Goal: Transaction & Acquisition: Purchase product/service

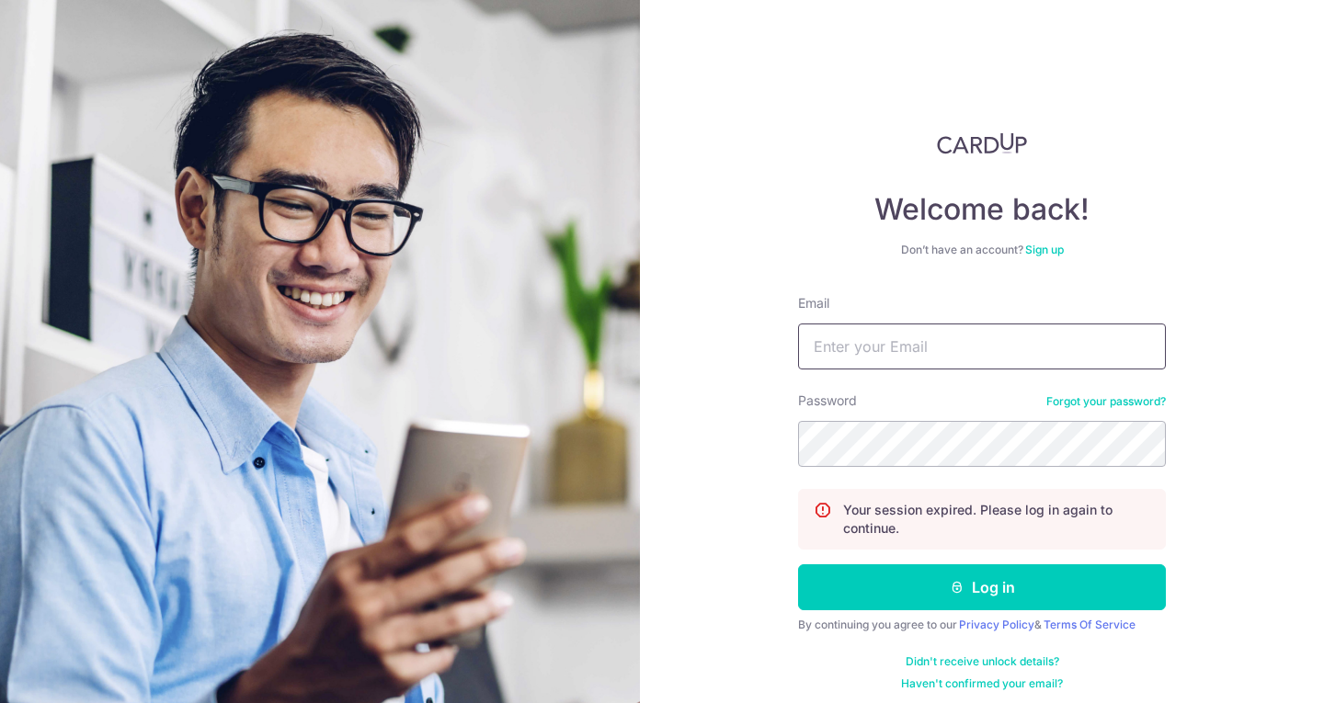
click at [862, 353] on input "Email" at bounding box center [982, 347] width 368 height 46
type input "[EMAIL_ADDRESS][DOMAIN_NAME]"
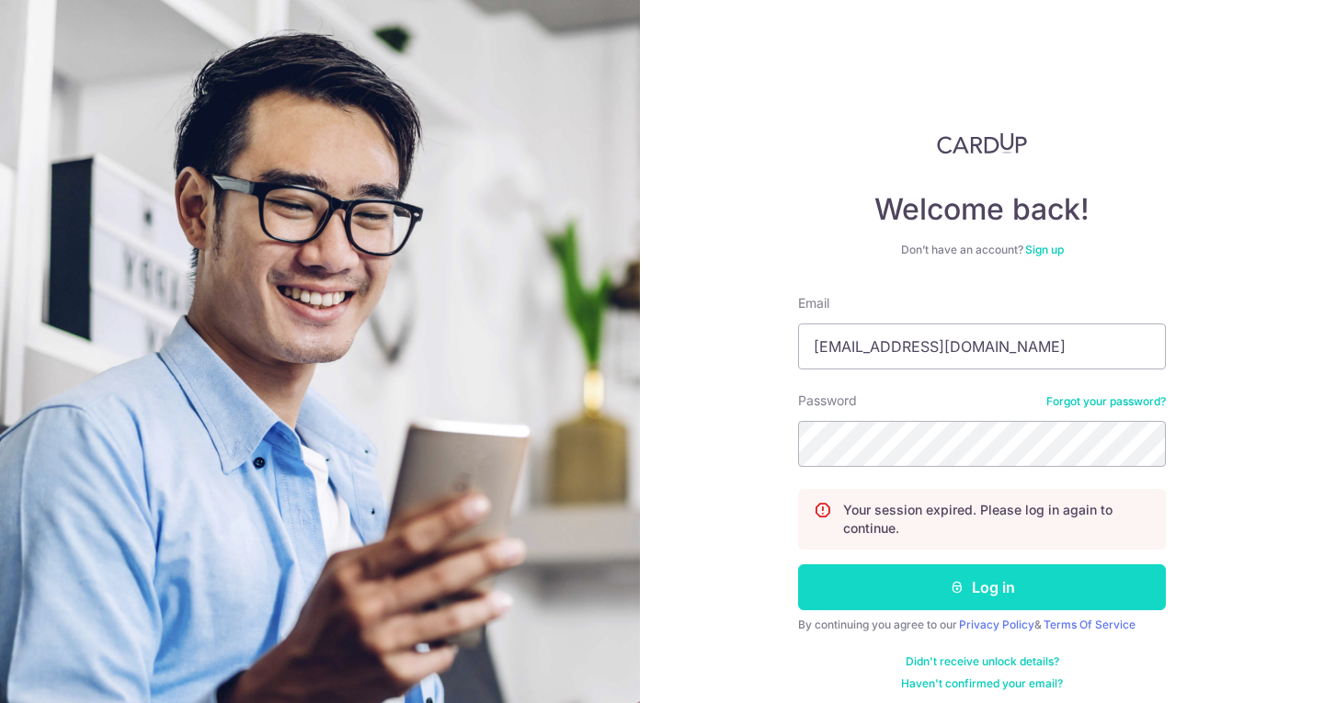
click at [1013, 577] on button "Log in" at bounding box center [982, 588] width 368 height 46
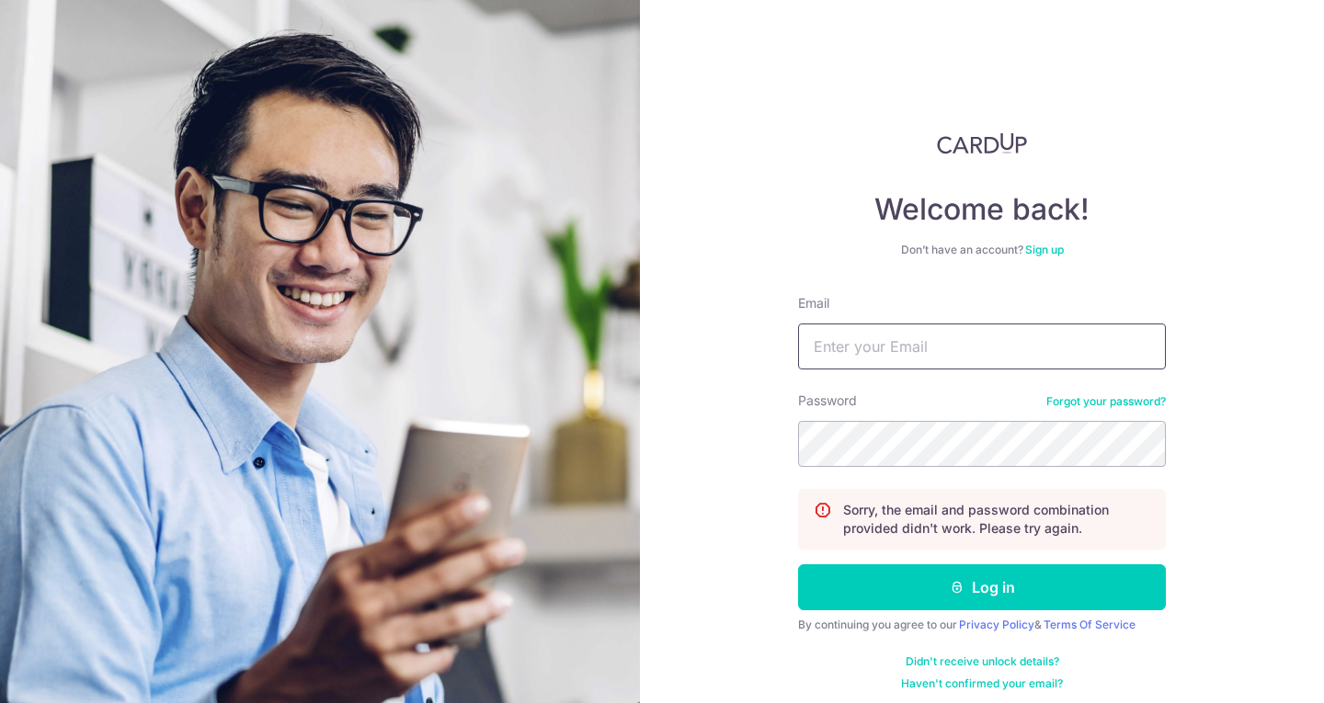
click at [949, 354] on input "Email" at bounding box center [982, 347] width 368 height 46
type input "[EMAIL_ADDRESS][DOMAIN_NAME]"
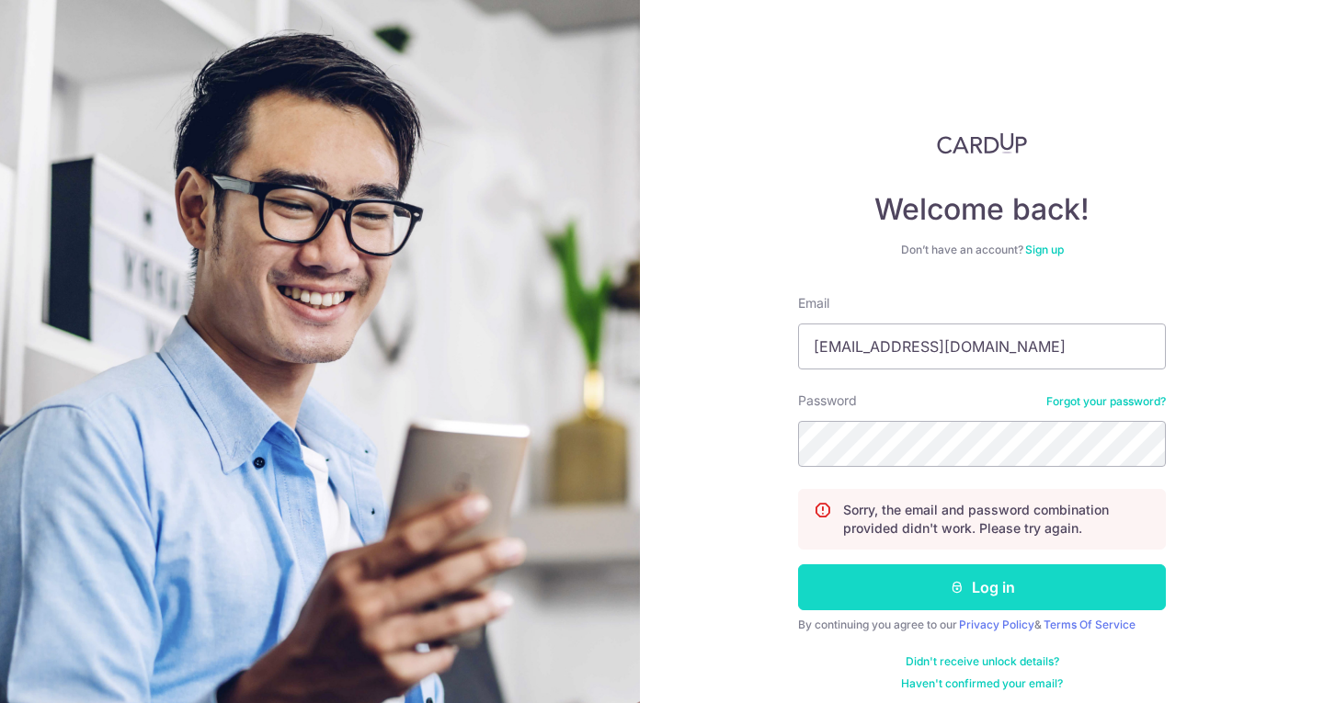
click at [1048, 589] on button "Log in" at bounding box center [982, 588] width 368 height 46
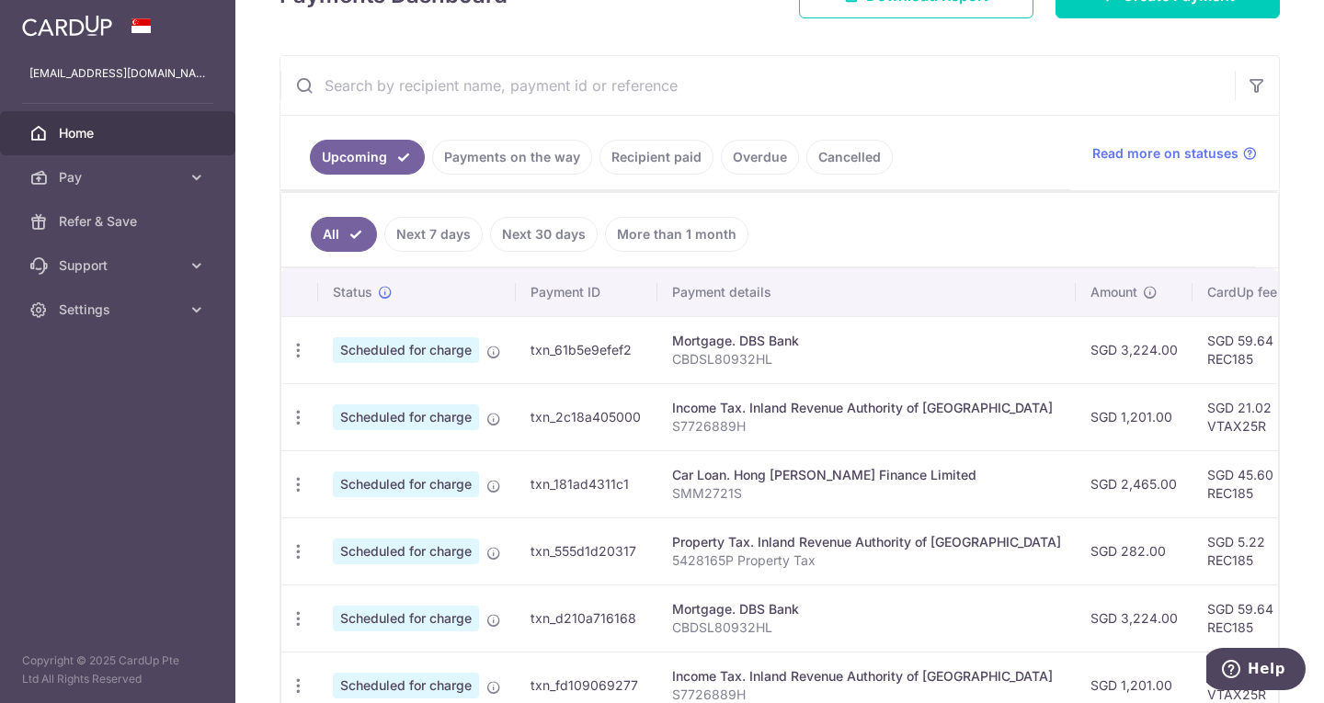
scroll to position [368, 0]
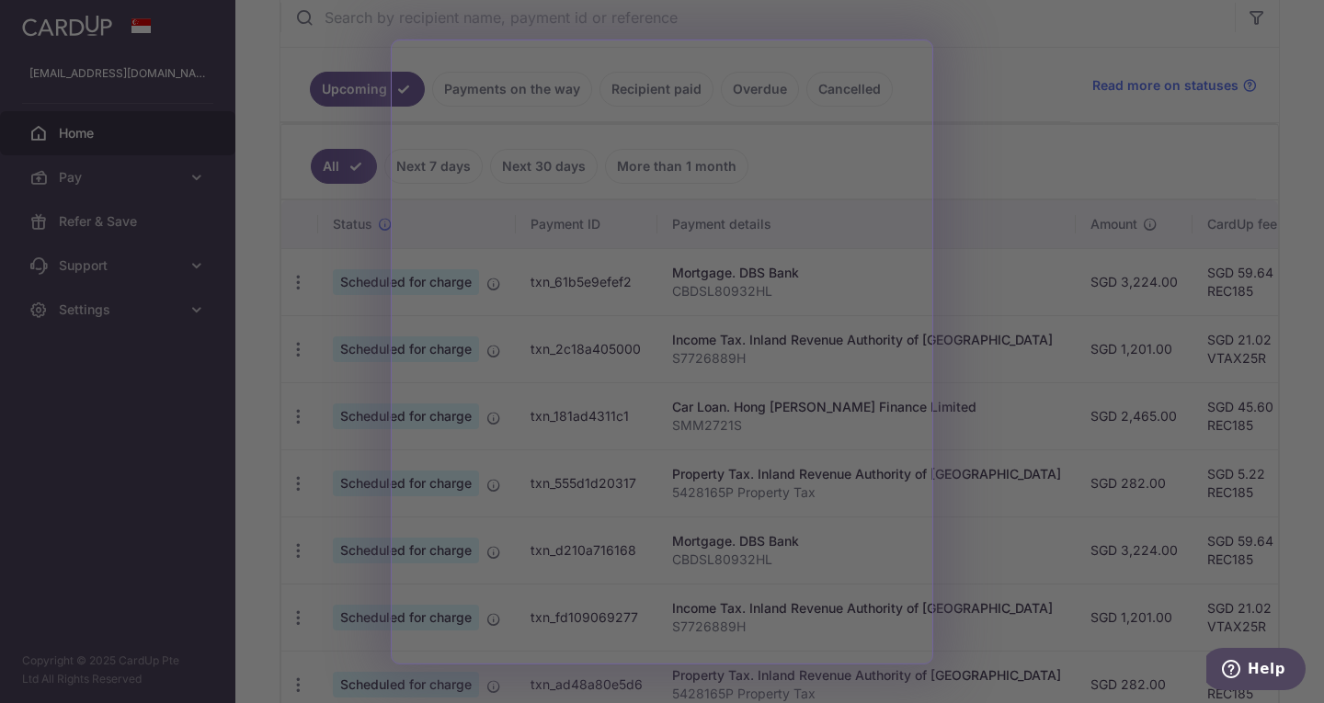
click at [988, 188] on div at bounding box center [668, 355] width 1337 height 711
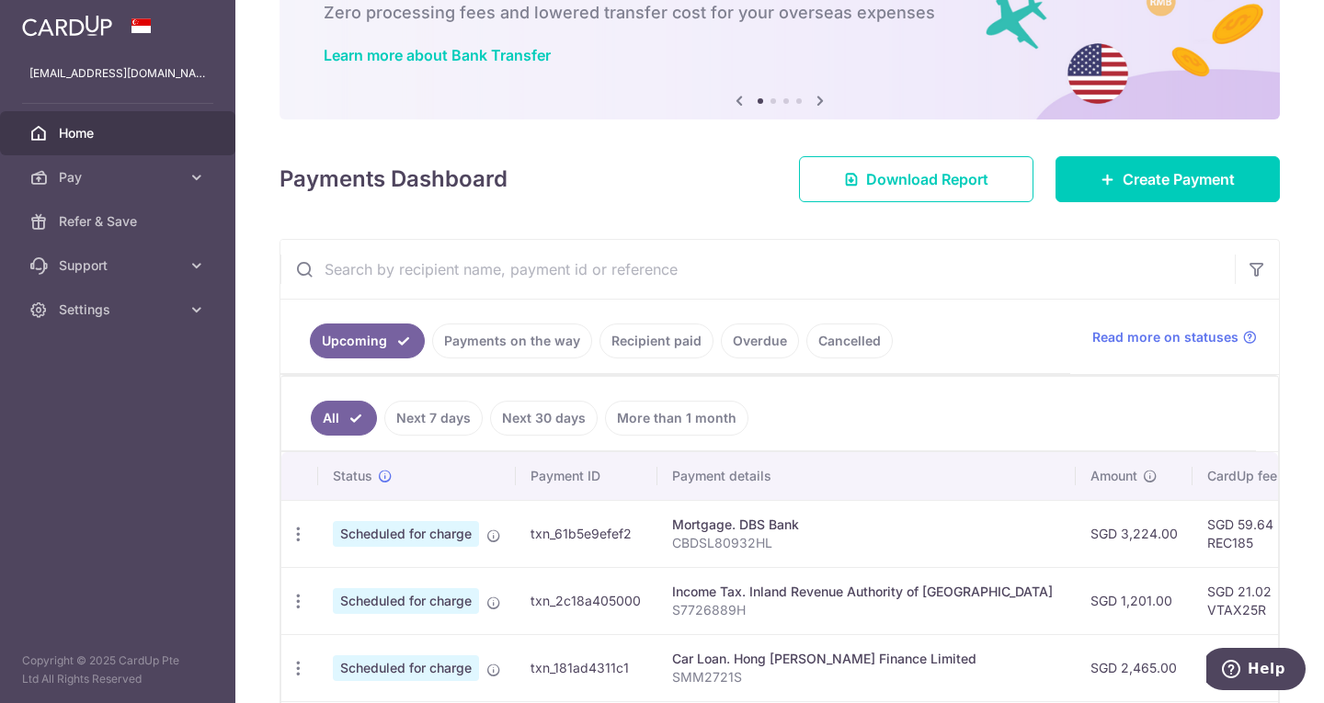
scroll to position [0, 0]
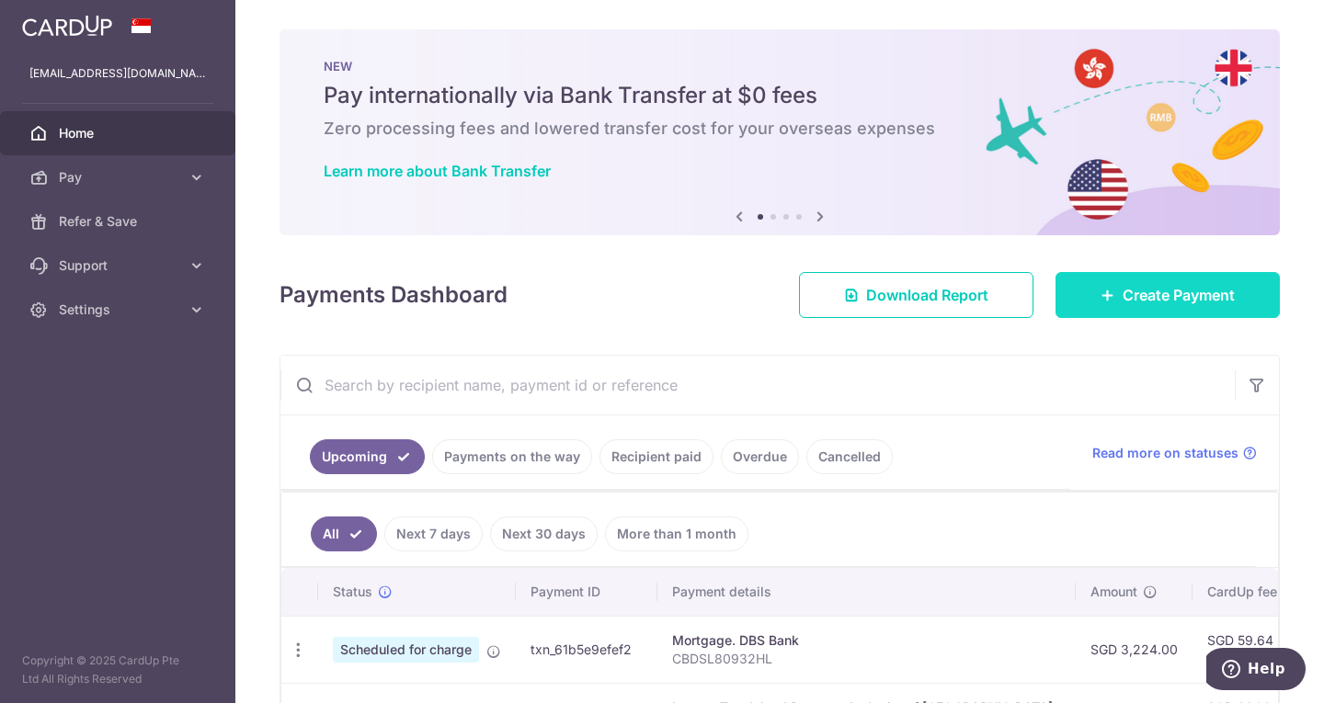
click at [1123, 294] on span "Create Payment" at bounding box center [1179, 295] width 112 height 22
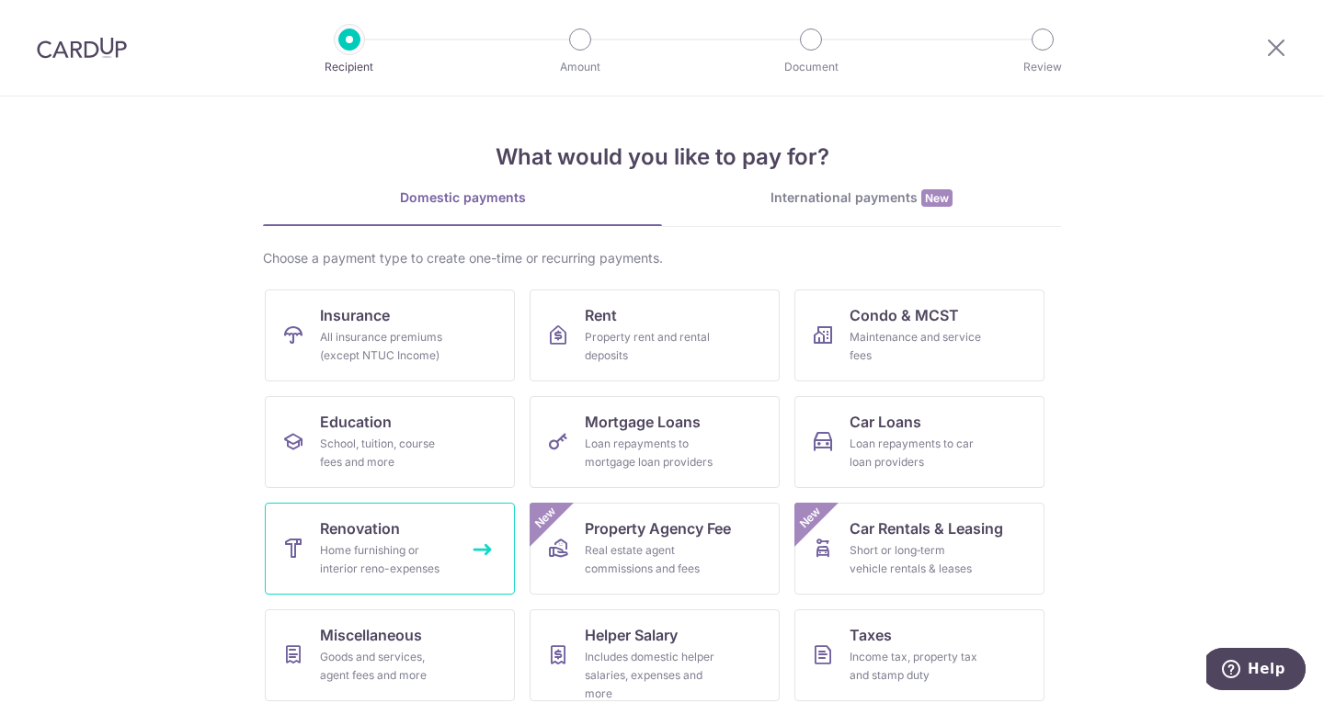
click at [480, 530] on link "Renovation Home furnishing or interior reno-expenses" at bounding box center [390, 549] width 250 height 92
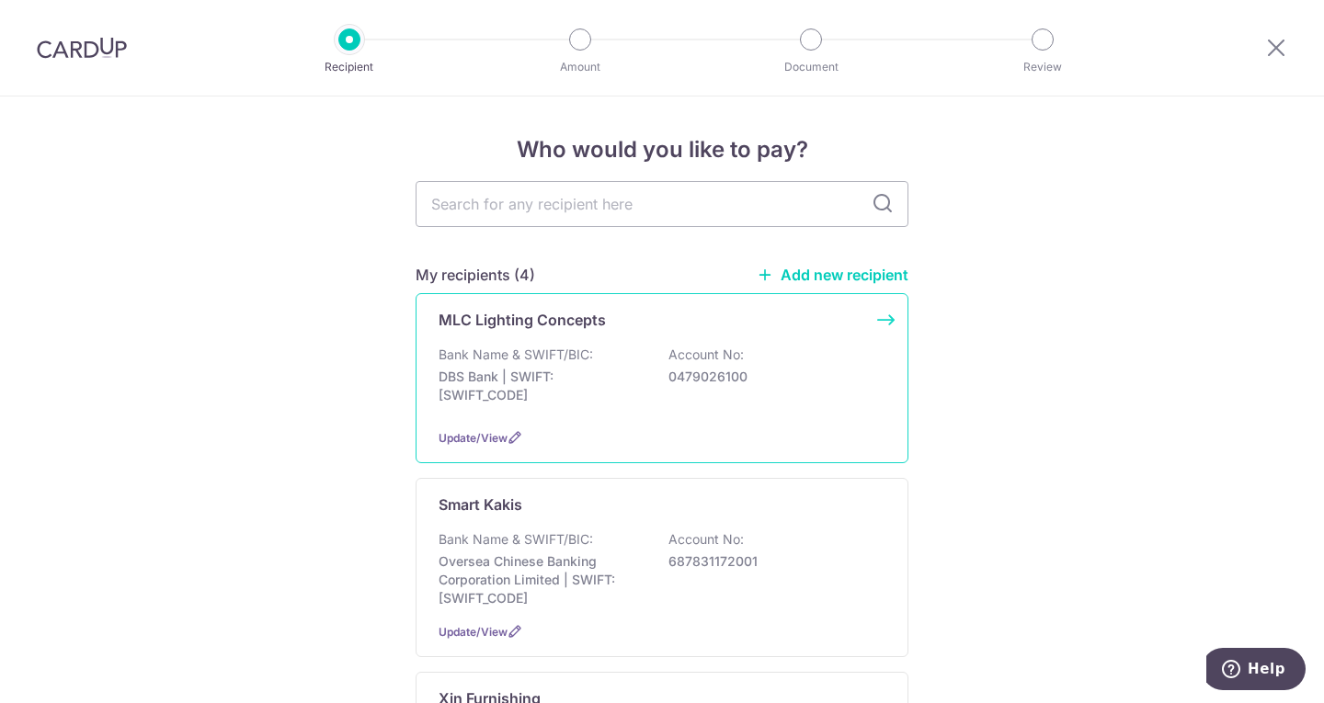
click at [841, 365] on div "Bank Name & SWIFT/BIC: DBS Bank | SWIFT: [SWIFT_CODE] Account No: 0479026100" at bounding box center [662, 380] width 447 height 68
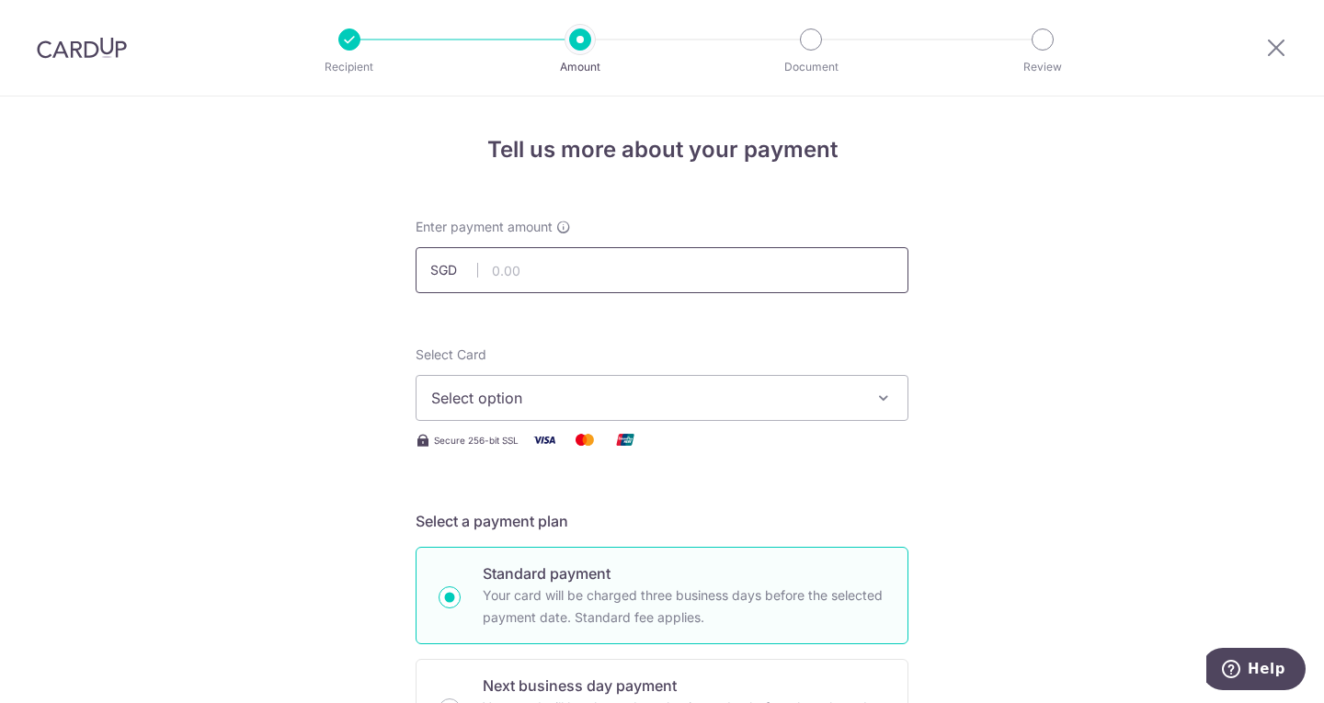
click at [711, 275] on input "text" at bounding box center [662, 270] width 493 height 46
type input "186.00"
click at [808, 404] on span "Select option" at bounding box center [645, 398] width 428 height 22
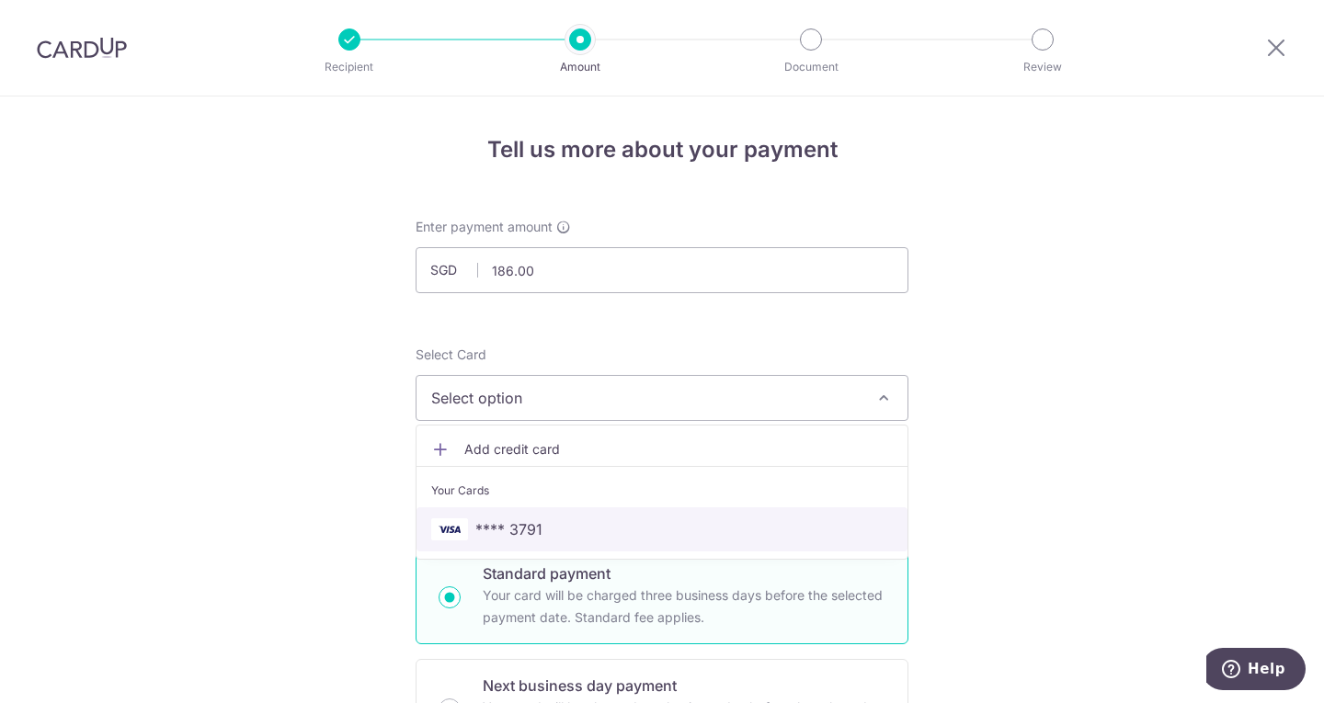
click at [802, 537] on span "**** 3791" at bounding box center [662, 530] width 462 height 22
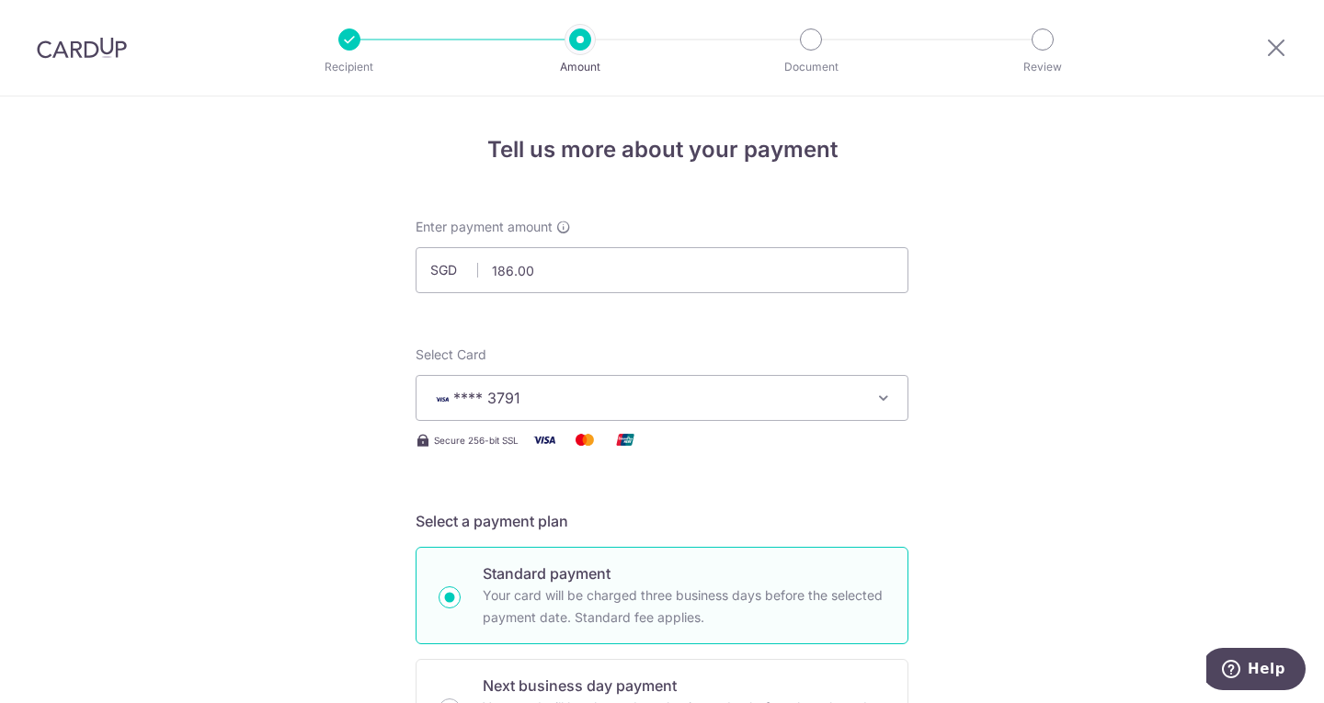
scroll to position [460, 0]
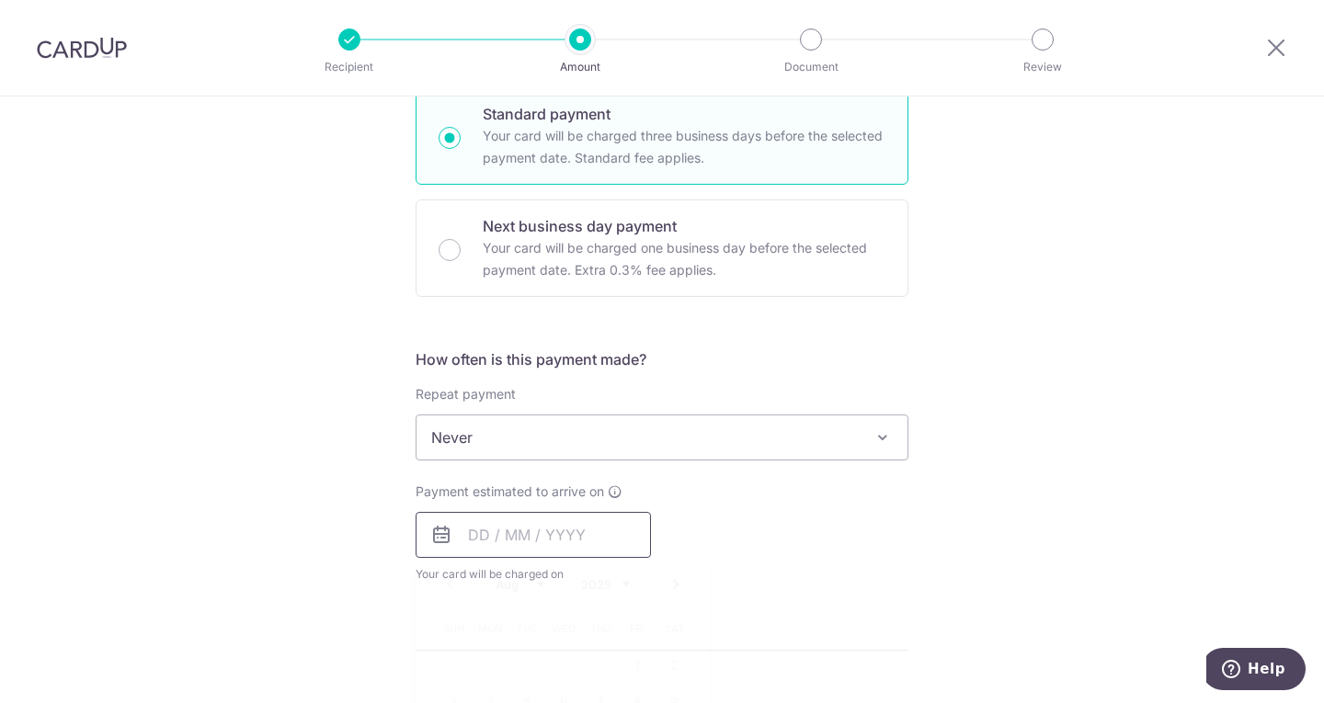
click at [516, 534] on input "text" at bounding box center [533, 535] width 235 height 46
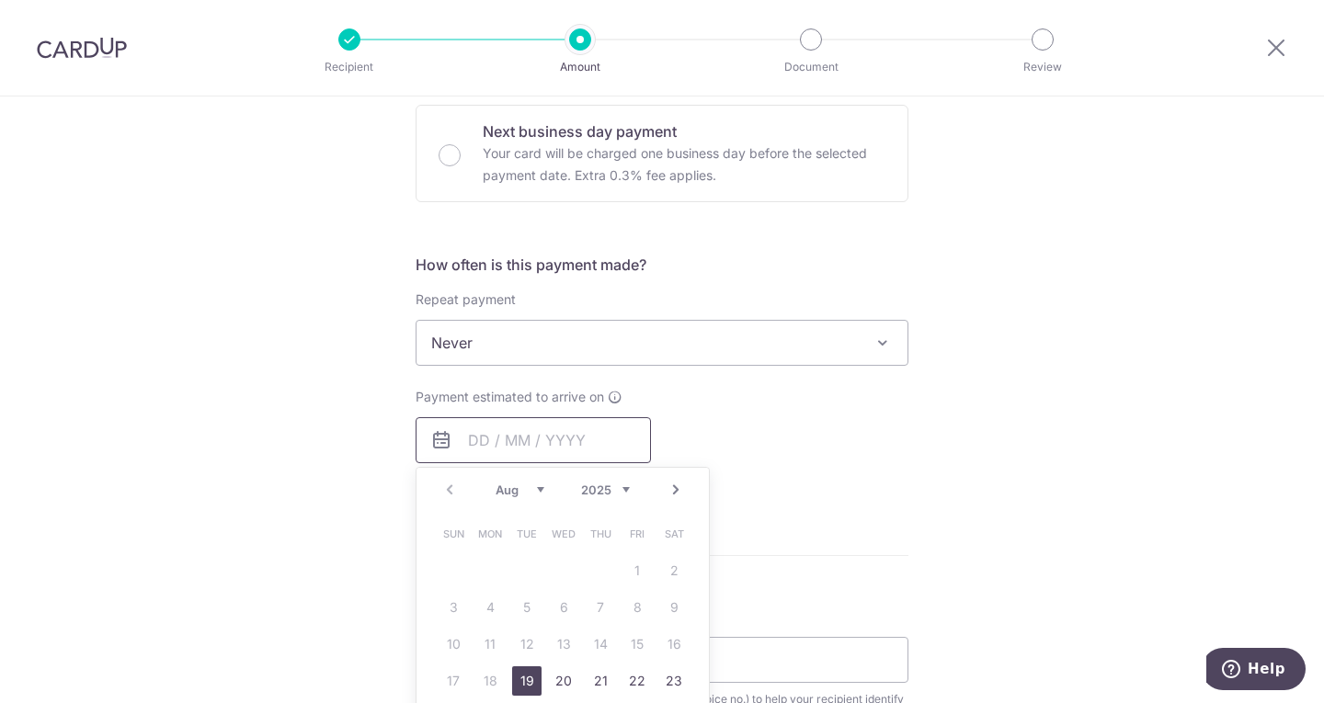
scroll to position [644, 0]
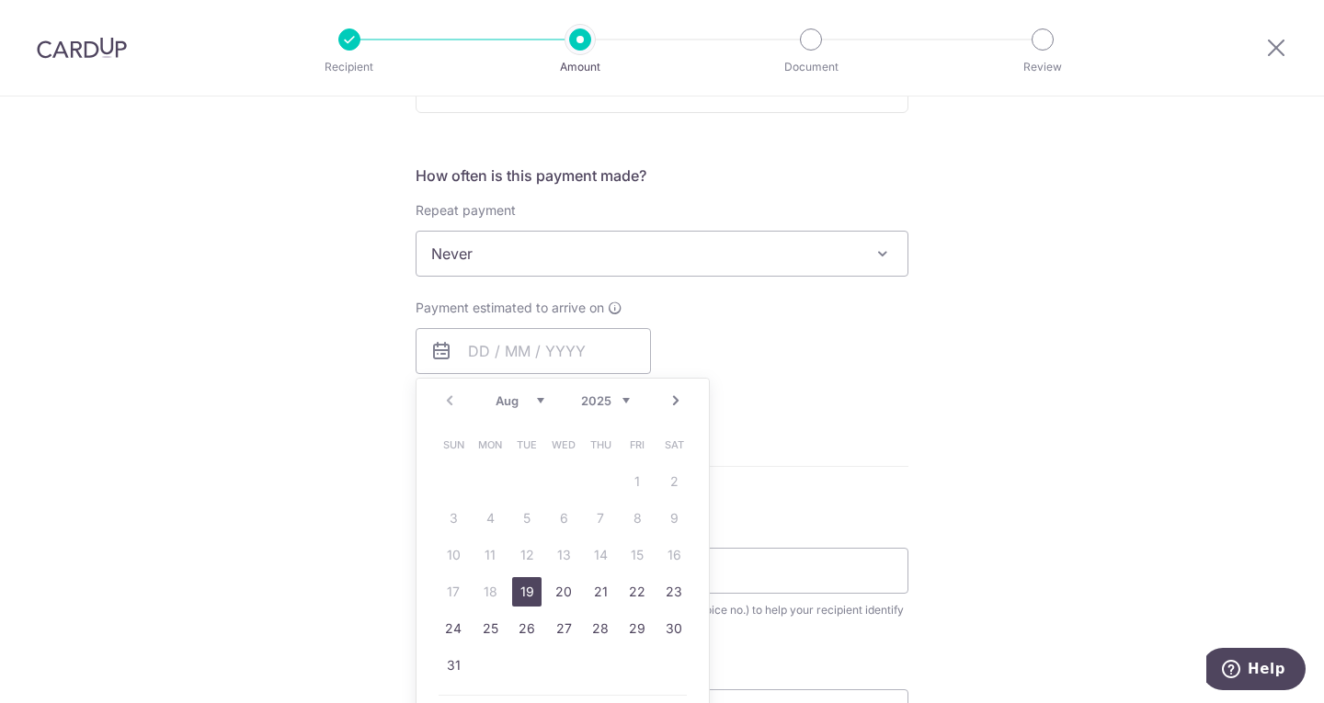
click at [523, 589] on link "19" at bounding box center [526, 591] width 29 height 29
type input "19/08/2025"
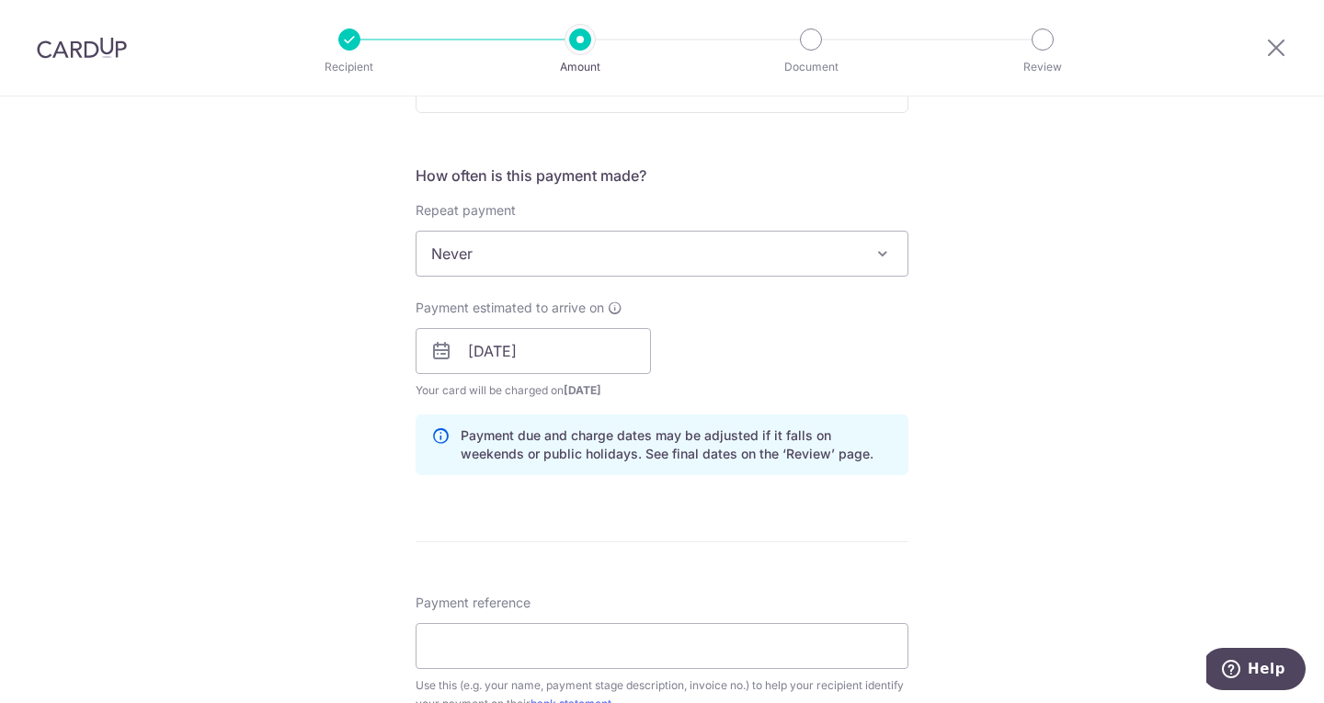
click at [859, 412] on div "How often is this payment made? Repeat payment Never Every week Every month Eve…" at bounding box center [662, 327] width 493 height 325
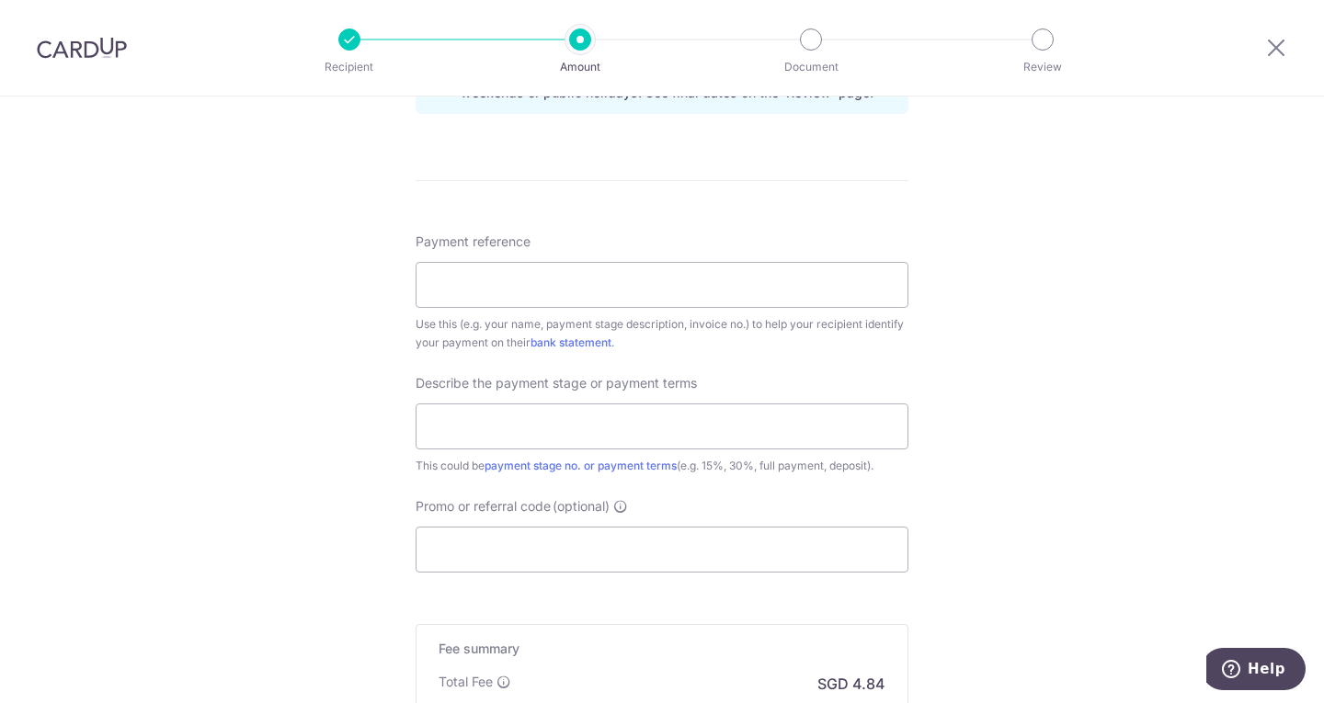
scroll to position [1011, 0]
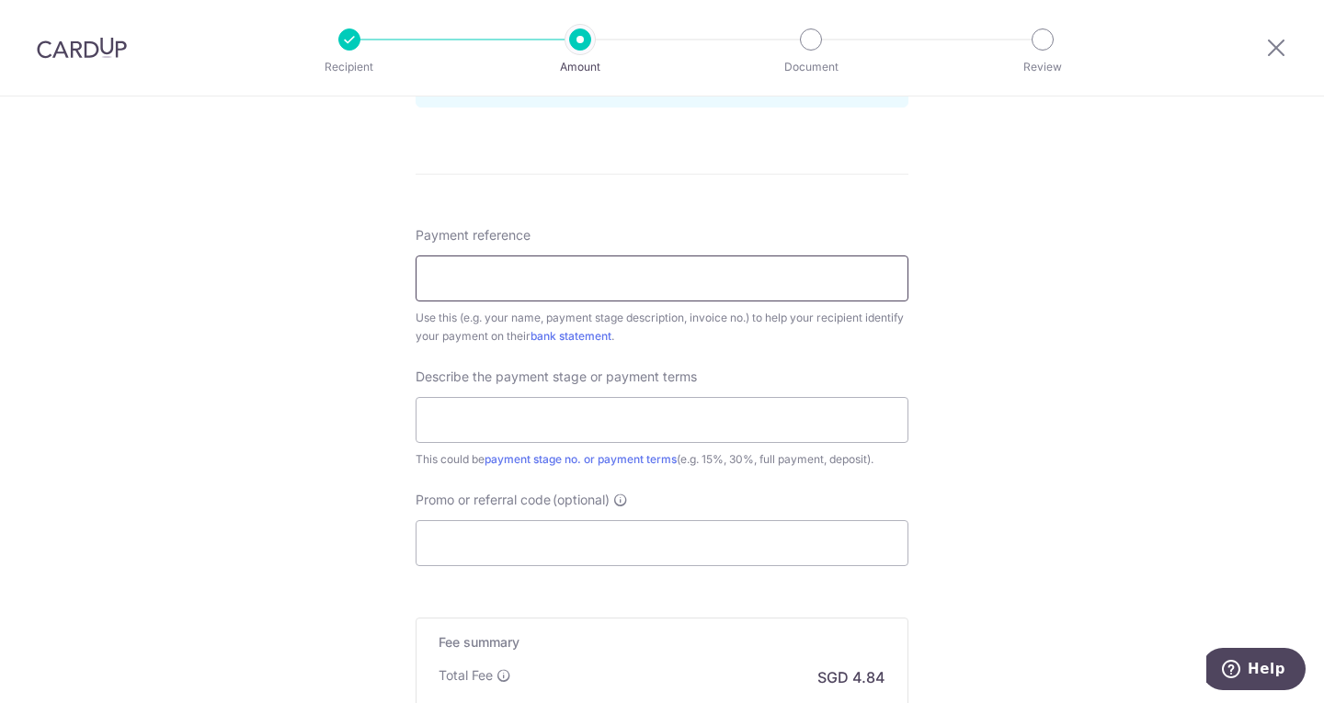
click at [742, 289] on input "Payment reference" at bounding box center [662, 279] width 493 height 46
type input "Shamsul"
click at [825, 410] on input "text" at bounding box center [662, 420] width 493 height 46
type input "Balance Payment"
click at [613, 534] on input "Promo or referral code (optional)" at bounding box center [662, 543] width 493 height 46
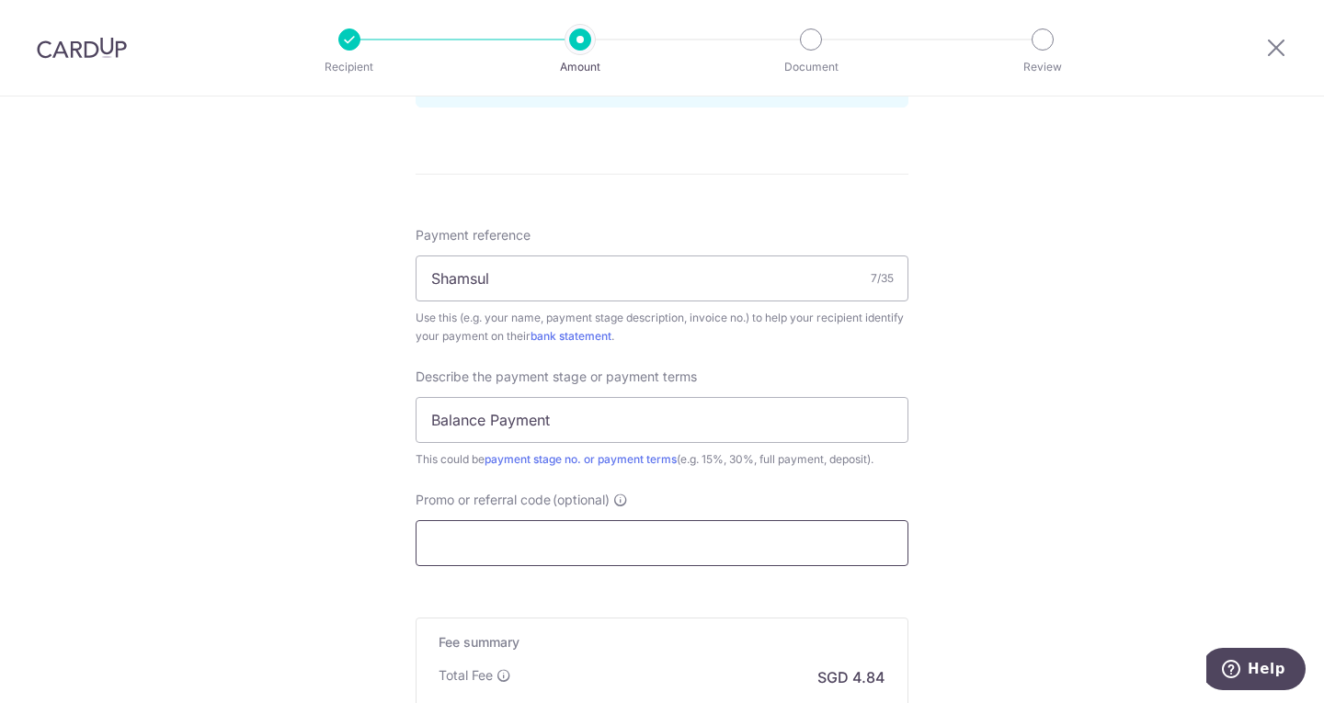
paste input "OFF225"
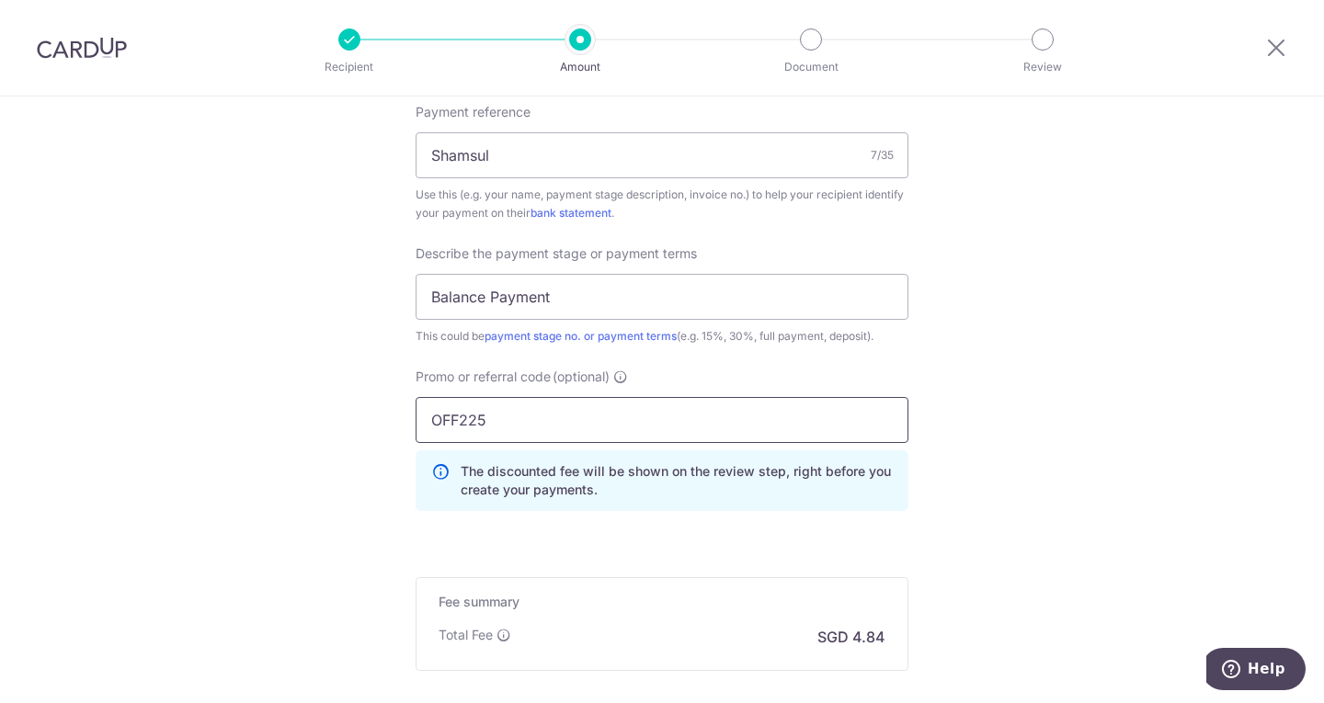
scroll to position [1338, 0]
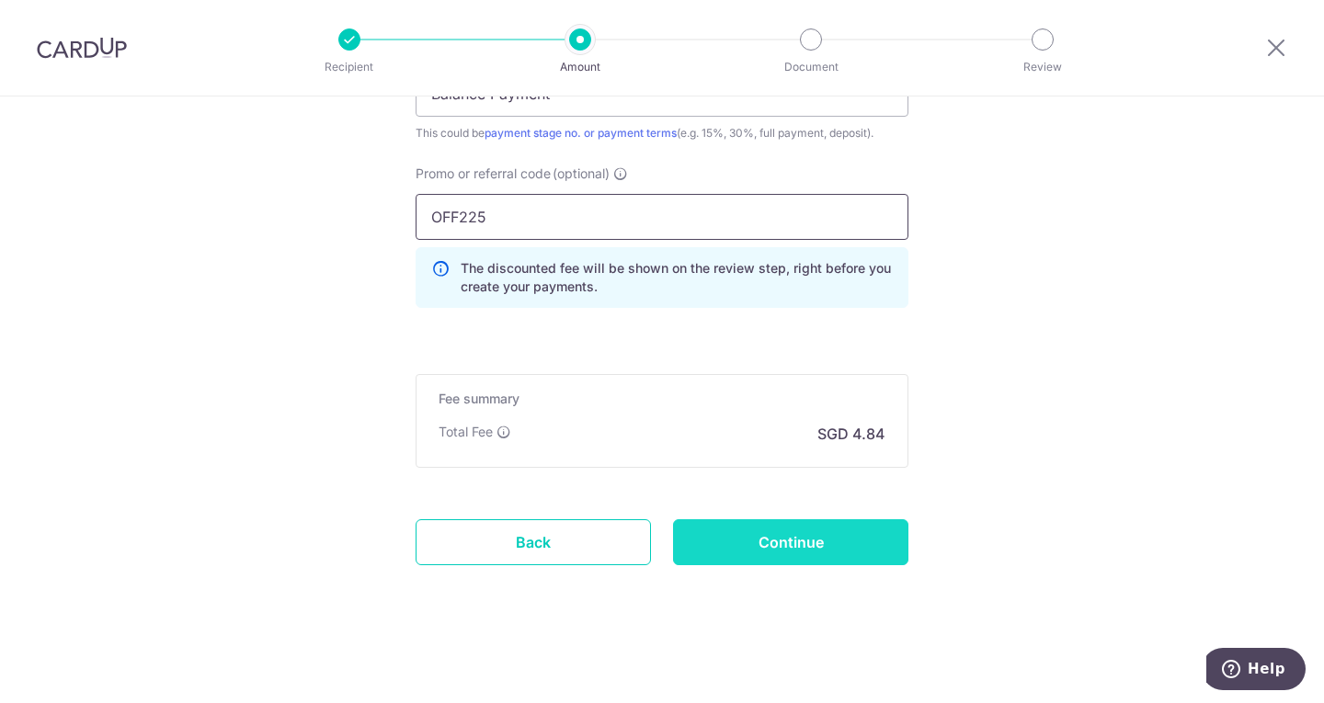
type input "OFF225"
click at [704, 541] on input "Continue" at bounding box center [790, 542] width 235 height 46
type input "Create Schedule"
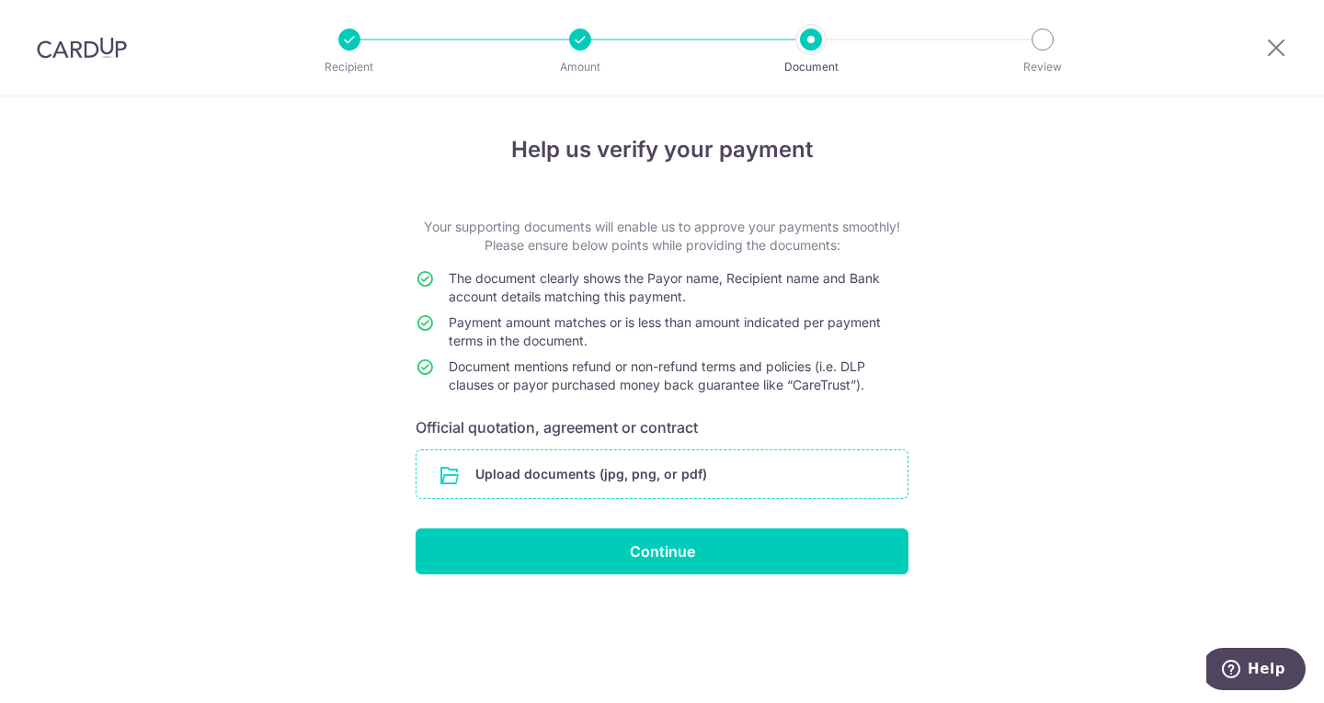
click at [640, 474] on input "file" at bounding box center [662, 475] width 491 height 48
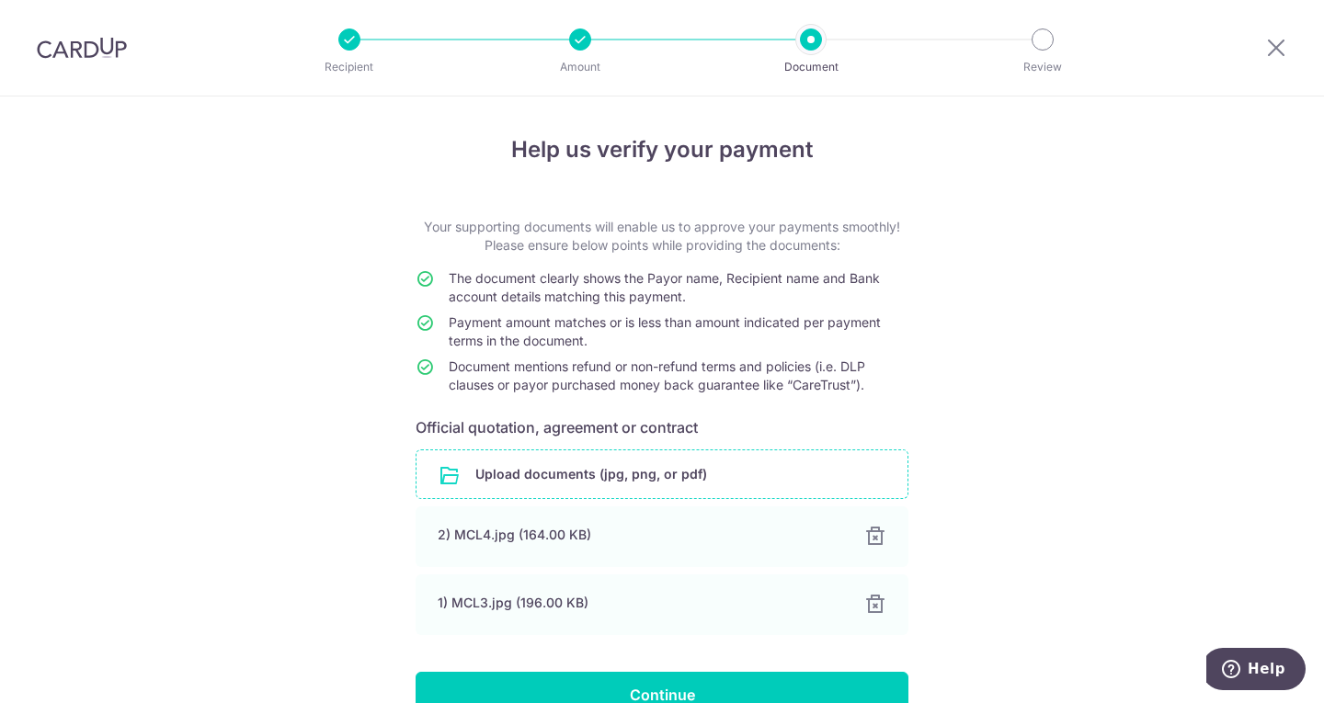
scroll to position [101, 0]
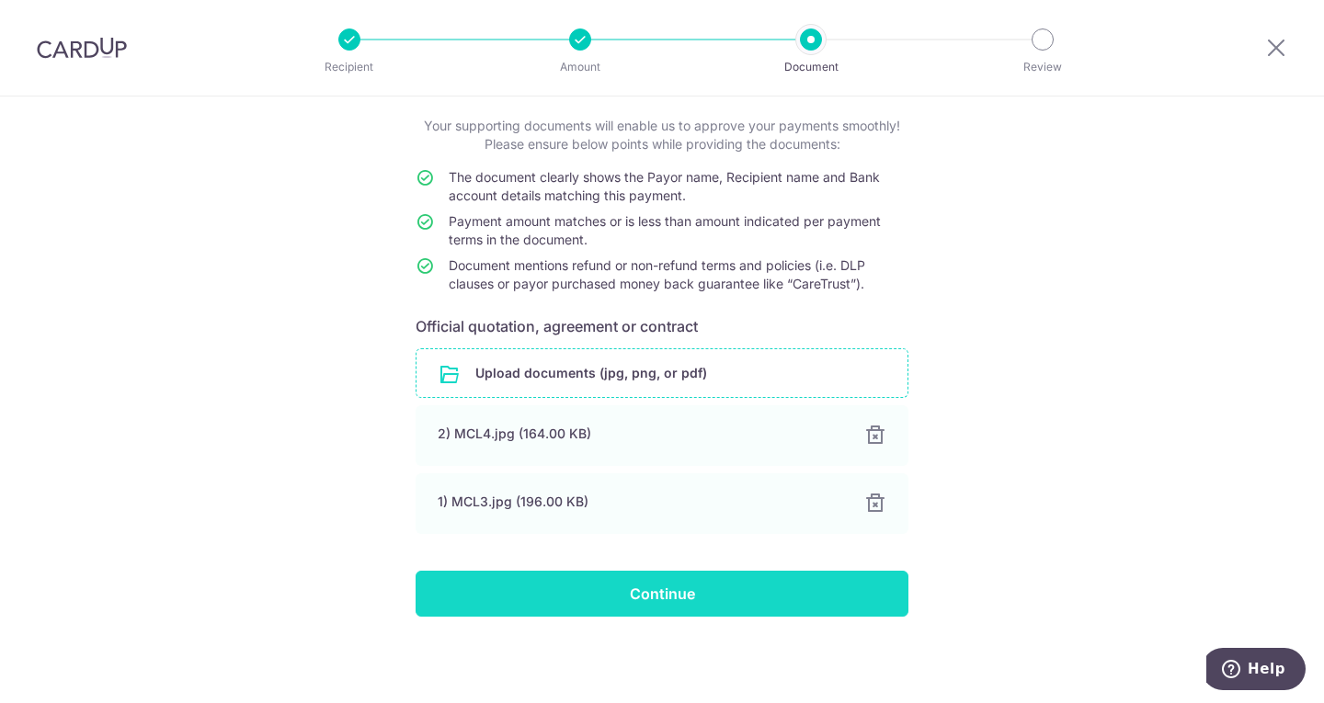
click at [752, 603] on input "Continue" at bounding box center [662, 594] width 493 height 46
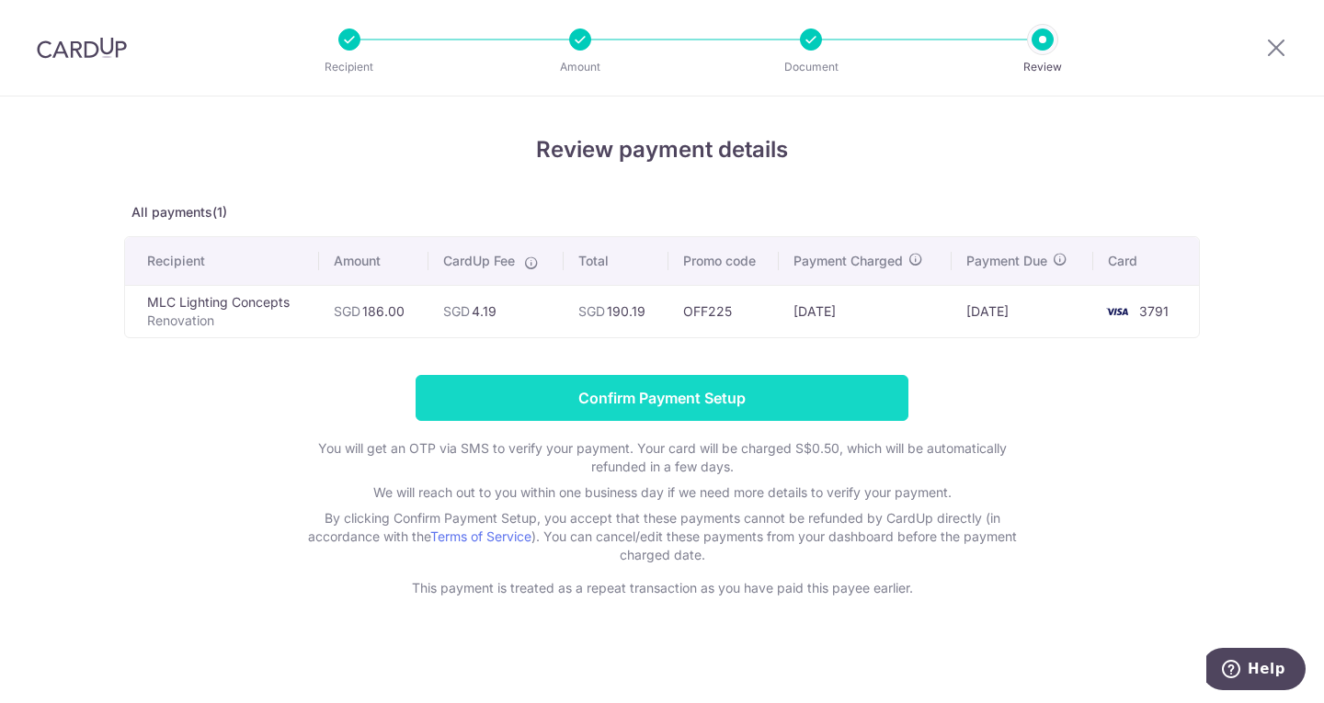
click at [728, 398] on input "Confirm Payment Setup" at bounding box center [662, 398] width 493 height 46
